Goal: Information Seeking & Learning: Learn about a topic

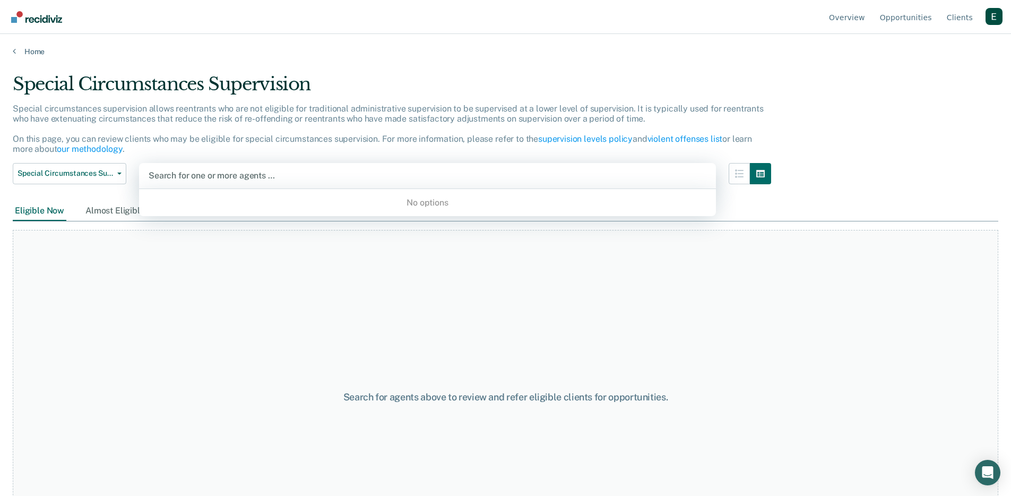
click at [327, 182] on div "Special Circumstances Supervision Special circumstances supervision allows reen…" at bounding box center [506, 244] width 986 height 343
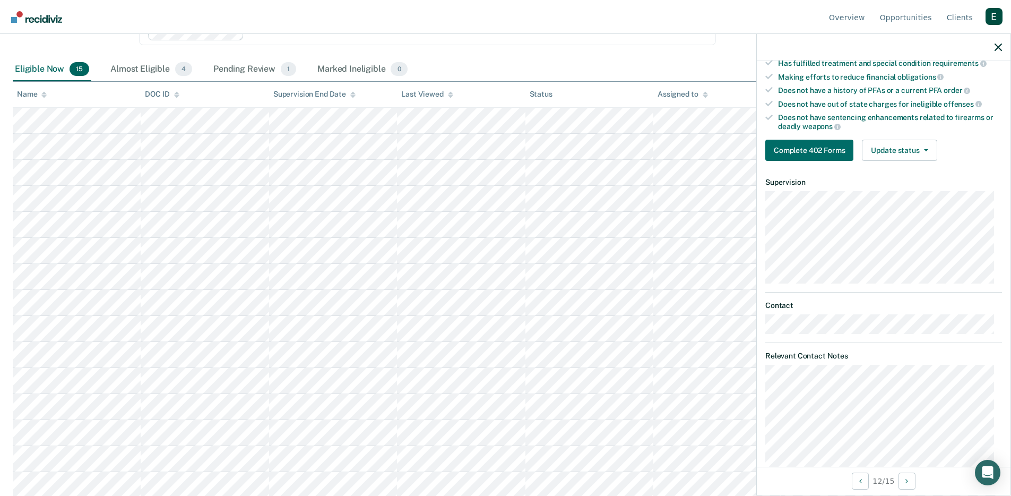
scroll to position [230, 0]
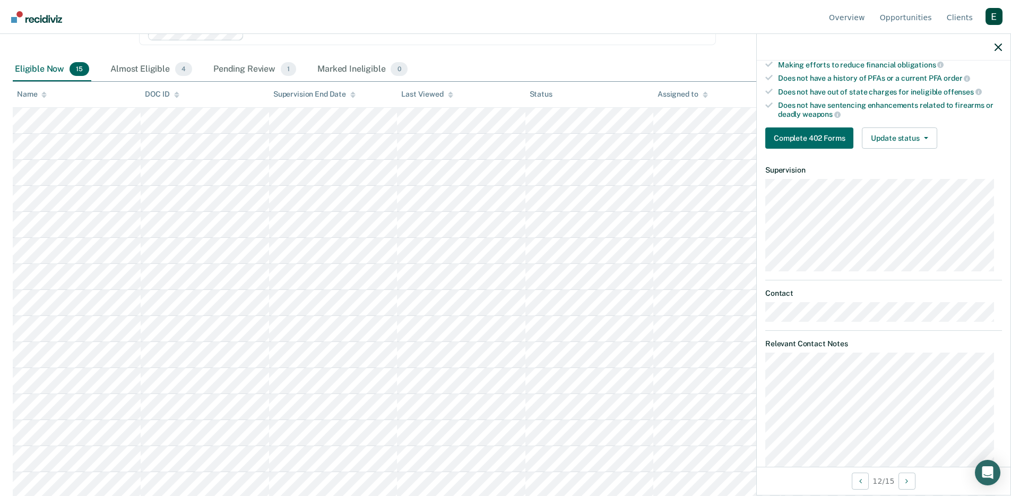
click at [762, 368] on div "CE Administrative Supervision Eligible Requirements fulfilled Has served on sup…" at bounding box center [884, 264] width 254 height 406
click at [888, 378] on div "CE Administrative Supervision Eligible Requirements fulfilled Has served on sup…" at bounding box center [884, 264] width 254 height 406
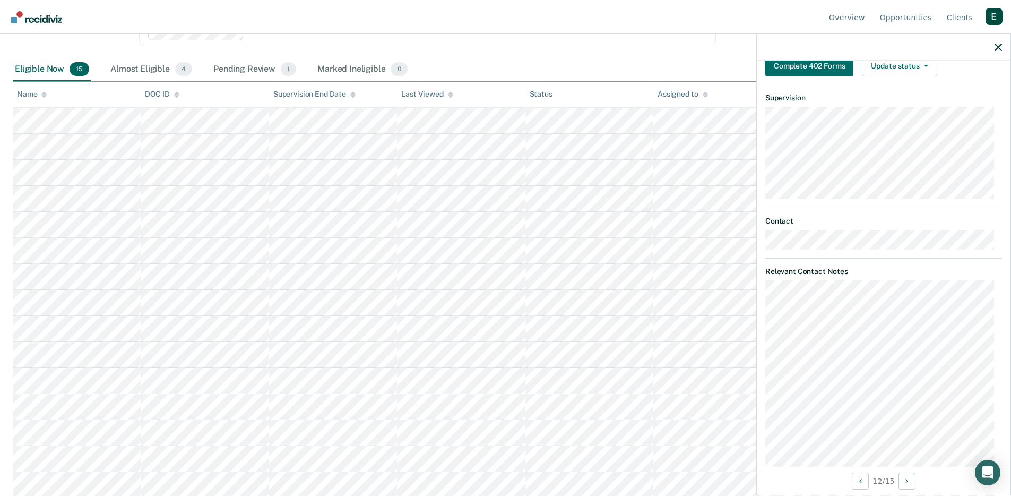
scroll to position [0, 0]
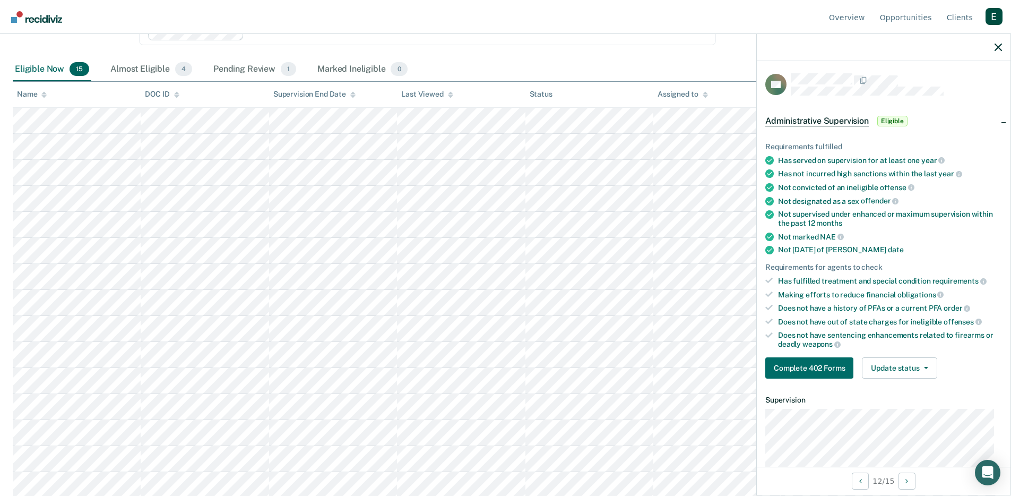
click at [834, 147] on div "Requirements fulfilled" at bounding box center [884, 146] width 237 height 9
click at [883, 151] on ul "Requirements fulfilled Has served on supervision for at least one year Has not …" at bounding box center [884, 245] width 237 height 207
drag, startPoint x: 794, startPoint y: 142, endPoint x: 763, endPoint y: 141, distance: 31.3
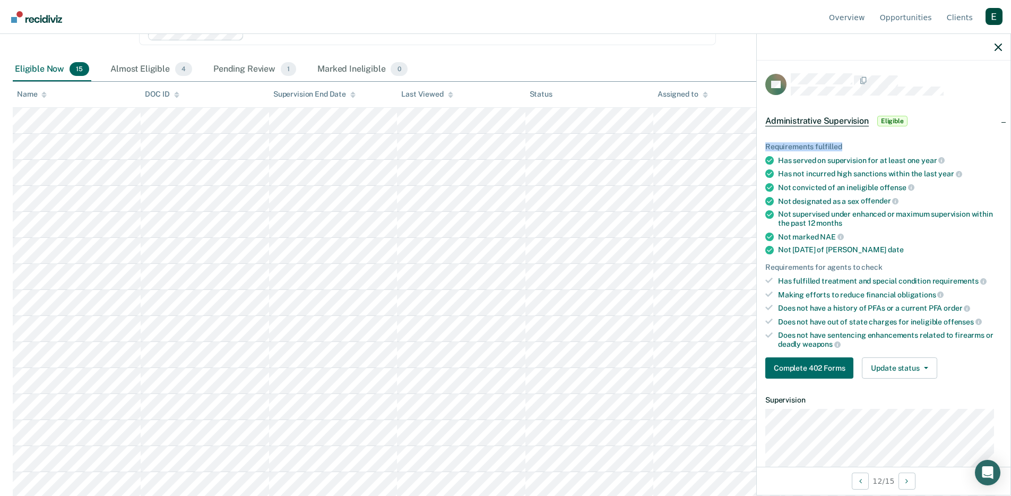
click at [763, 141] on div "Requirements fulfilled Has served on supervision for at least one year Has not …" at bounding box center [884, 256] width 254 height 262
click at [836, 143] on div "Requirements fulfilled" at bounding box center [884, 146] width 237 height 9
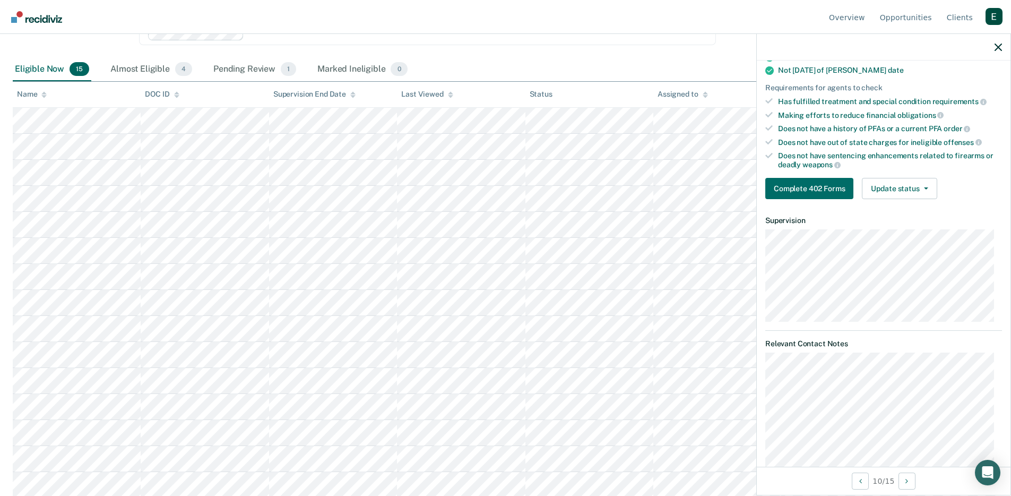
scroll to position [365, 0]
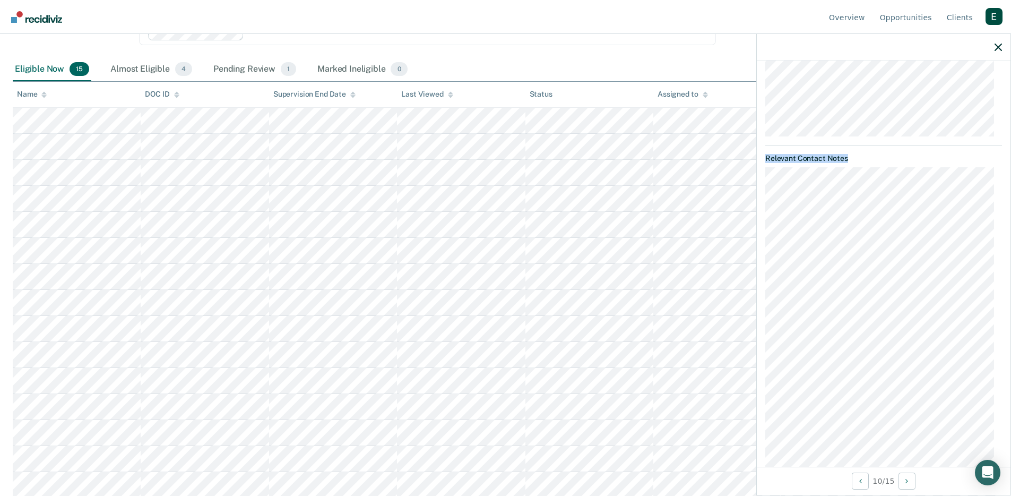
click at [768, 149] on article "AN Administrative Supervision Eligible Requirements fulfilled Has served on sup…" at bounding box center [884, 159] width 237 height 900
click at [798, 159] on dt "Relevant Contact Notes" at bounding box center [884, 158] width 237 height 9
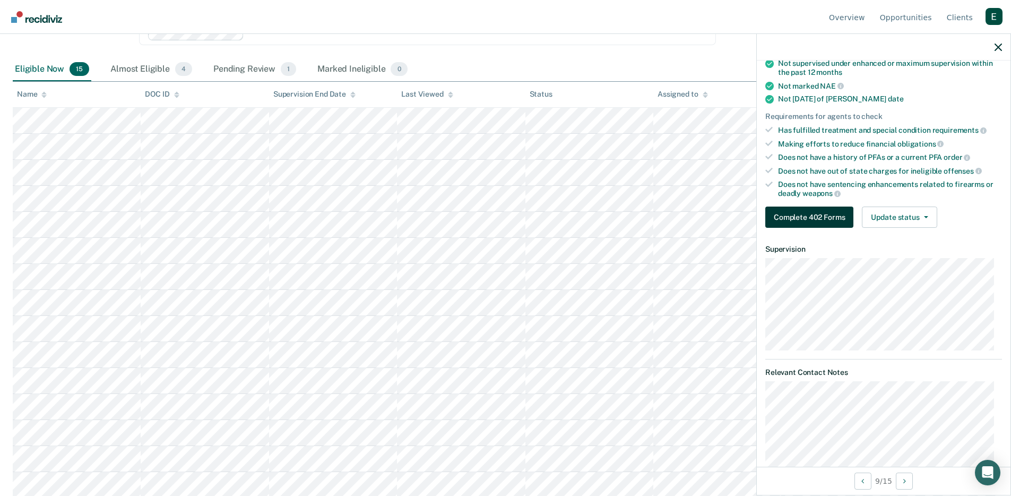
scroll to position [191, 0]
